Goal: Task Accomplishment & Management: Use online tool/utility

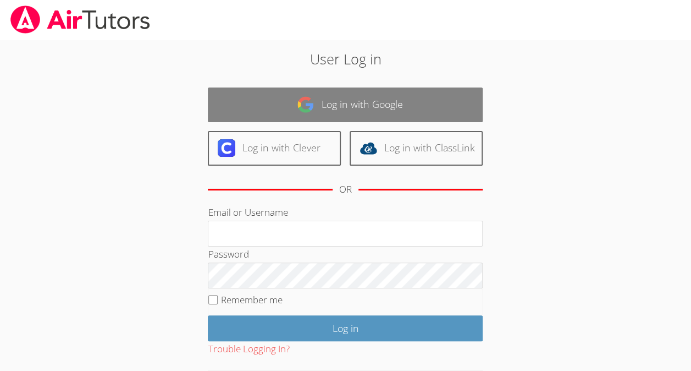
click at [396, 102] on link "Log in with Google" at bounding box center [345, 104] width 275 height 35
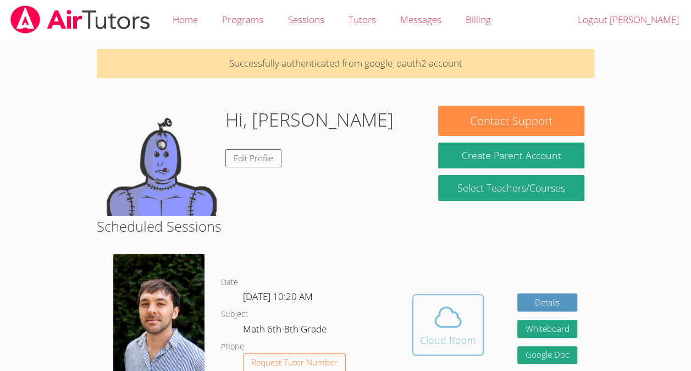
click at [448, 332] on icon at bounding box center [448, 316] width 31 height 31
click at [448, 355] on button "Cloud Room" at bounding box center [449, 325] width 72 height 62
click at [446, 344] on div "Cloud Room" at bounding box center [448, 339] width 56 height 15
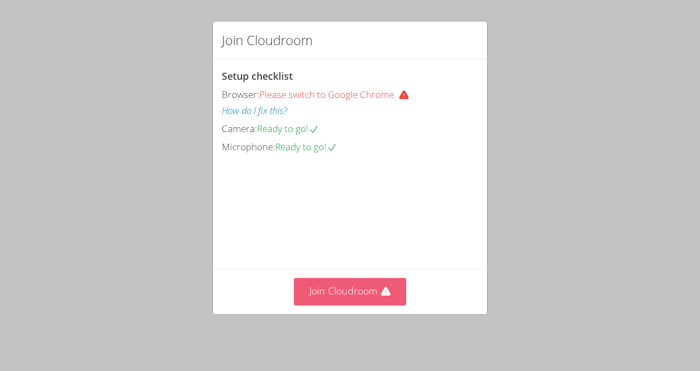
click at [344, 287] on button "Join Cloudroom" at bounding box center [350, 291] width 113 height 27
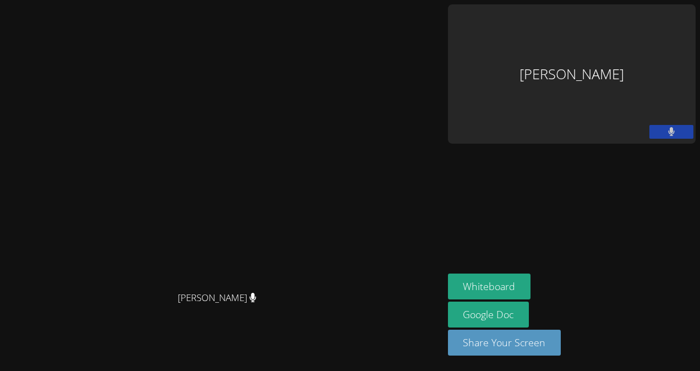
click at [668, 136] on icon at bounding box center [671, 131] width 7 height 9
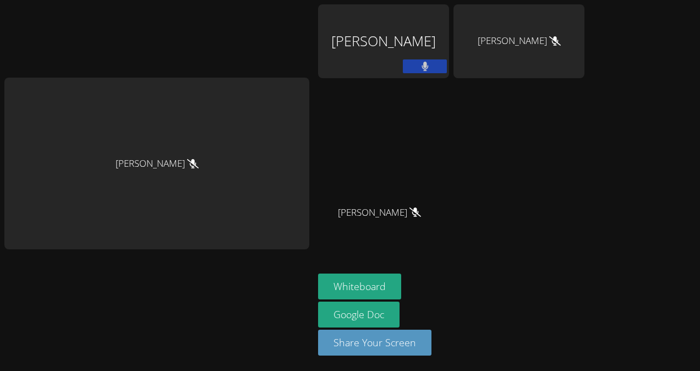
click at [429, 62] on icon at bounding box center [424, 66] width 7 height 9
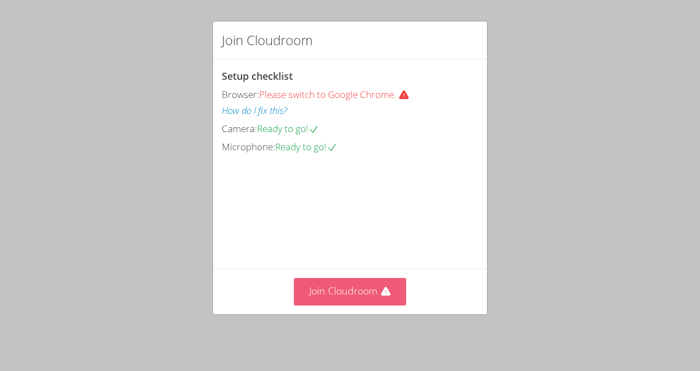
click at [355, 288] on button "Join Cloudroom" at bounding box center [350, 291] width 113 height 27
click at [371, 294] on button "Join Cloudroom" at bounding box center [350, 291] width 113 height 27
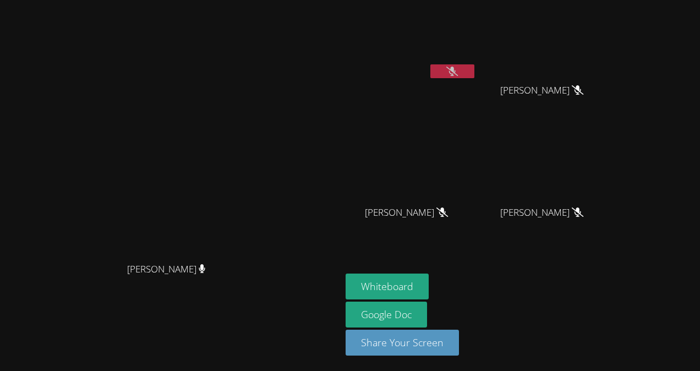
click at [474, 72] on button at bounding box center [452, 71] width 44 height 14
click at [539, 70] on video at bounding box center [546, 41] width 131 height 74
click at [455, 69] on icon at bounding box center [452, 71] width 7 height 9
click at [429, 279] on button "Whiteboard" at bounding box center [386, 286] width 83 height 26
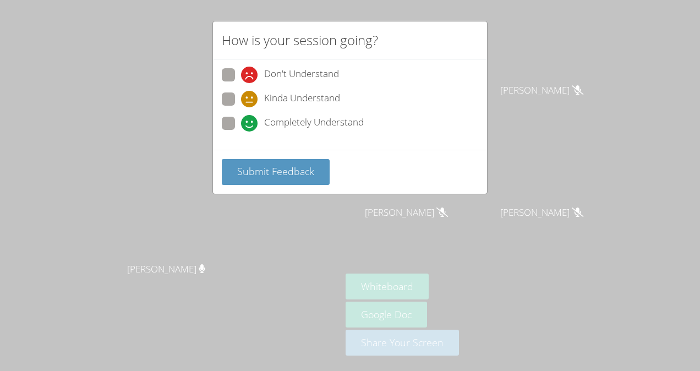
click at [327, 123] on span "Completely Understand" at bounding box center [314, 123] width 100 height 17
click at [250, 123] on input "Completely Understand" at bounding box center [245, 121] width 9 height 9
radio input "true"
click at [301, 182] on button "Submit Feedback" at bounding box center [276, 172] width 108 height 26
